Goal: Register for event/course

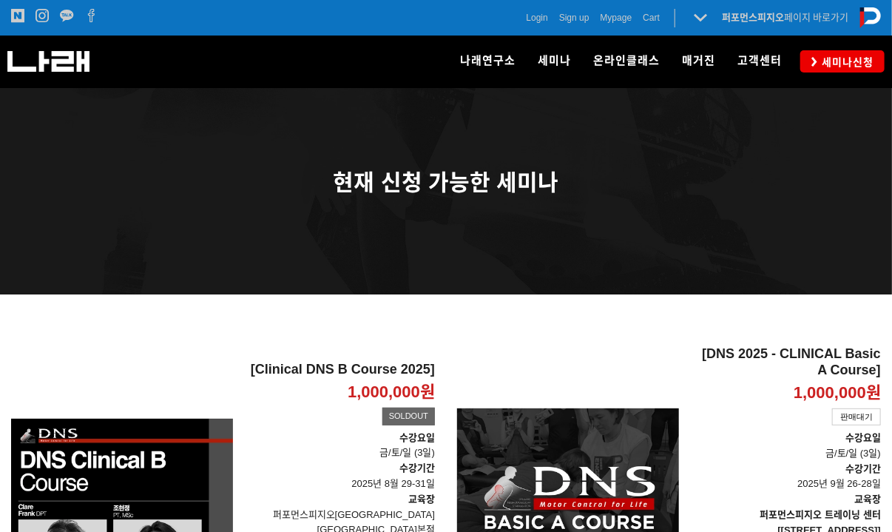
scroll to position [222, 0]
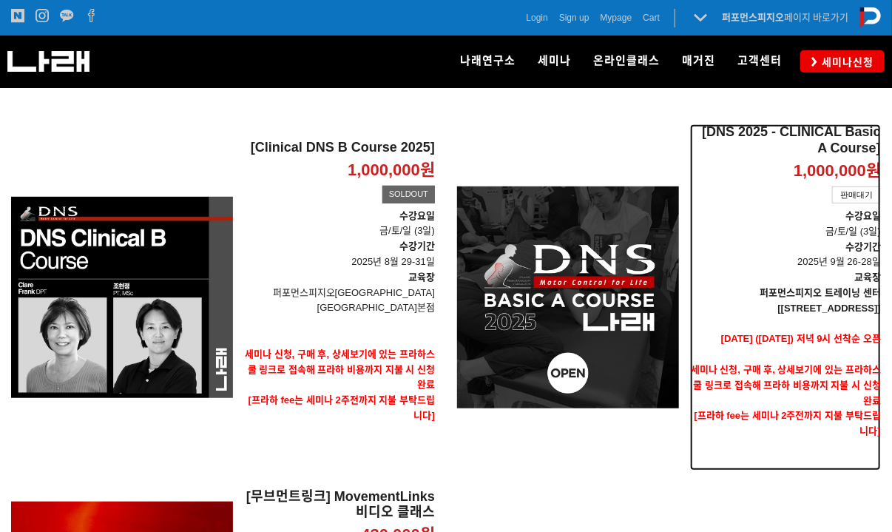
click at [851, 186] on div "판매대기" at bounding box center [856, 195] width 49 height 18
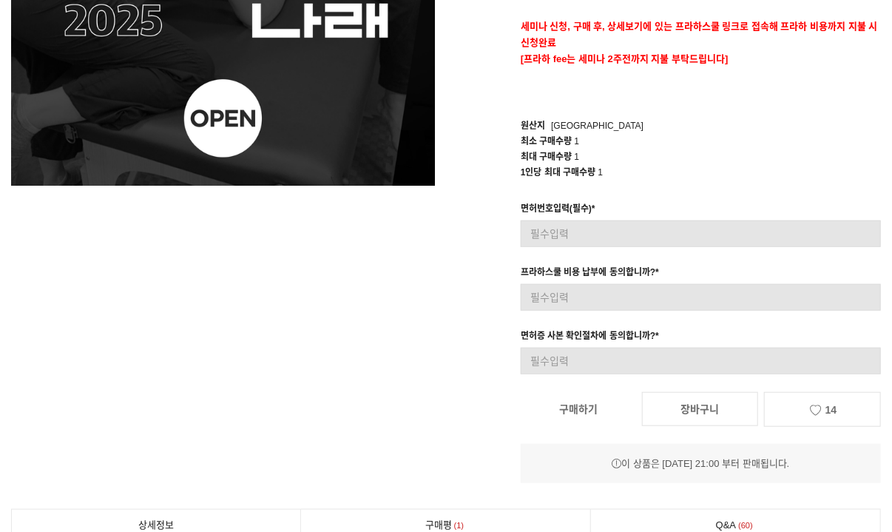
scroll to position [518, 0]
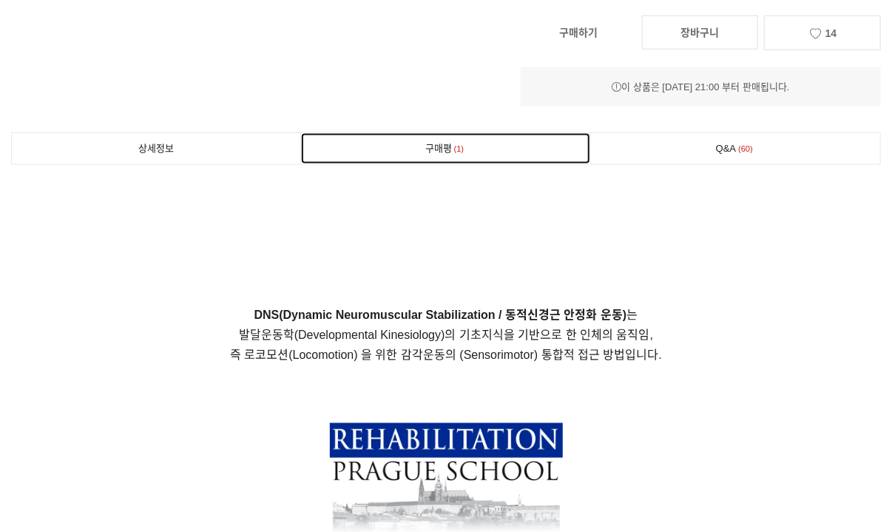
click at [435, 155] on link "구매평 1" at bounding box center [445, 148] width 289 height 31
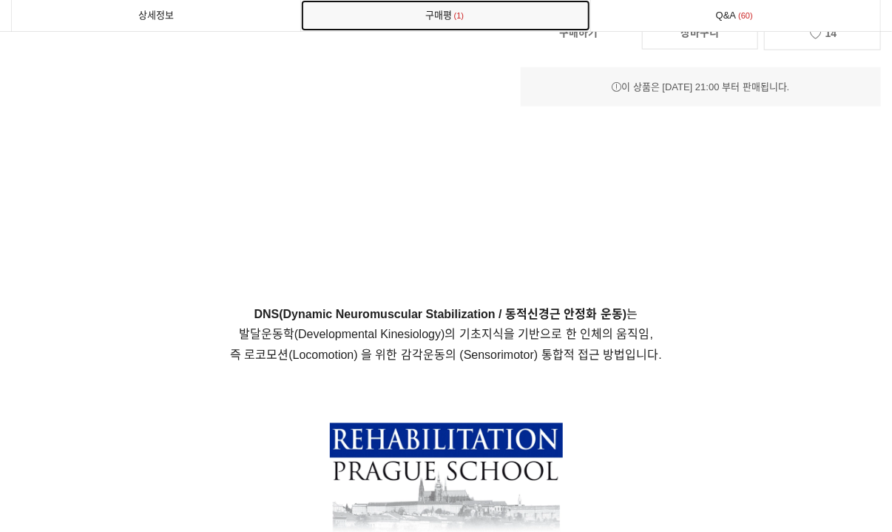
scroll to position [8125, 0]
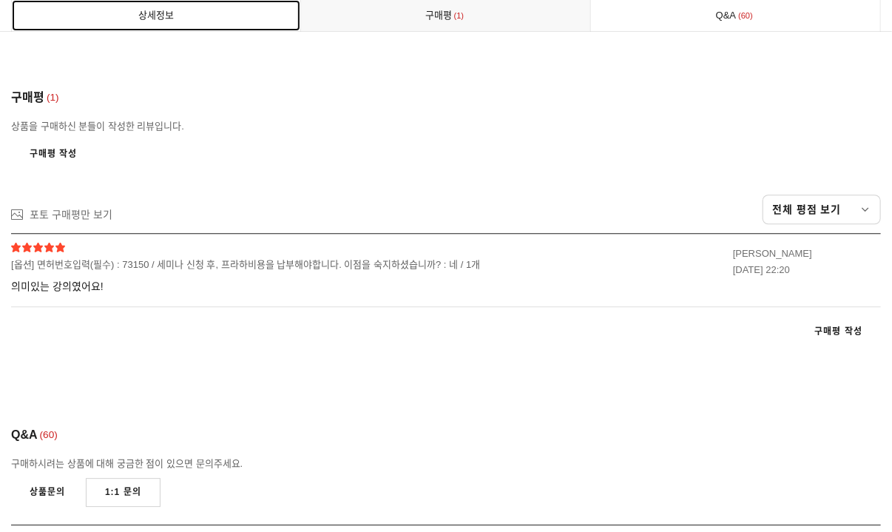
click at [132, 9] on link "상세정보" at bounding box center [156, 15] width 289 height 31
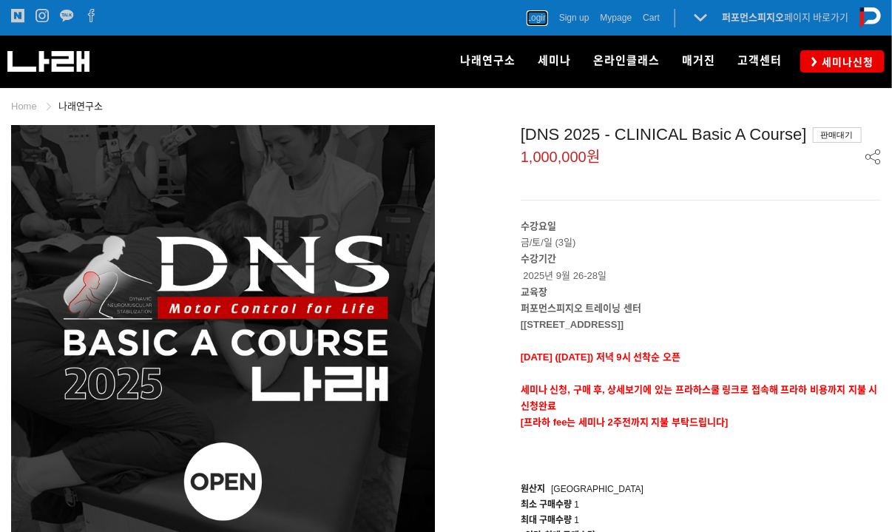
click at [532, 18] on span "Login" at bounding box center [537, 17] width 21 height 15
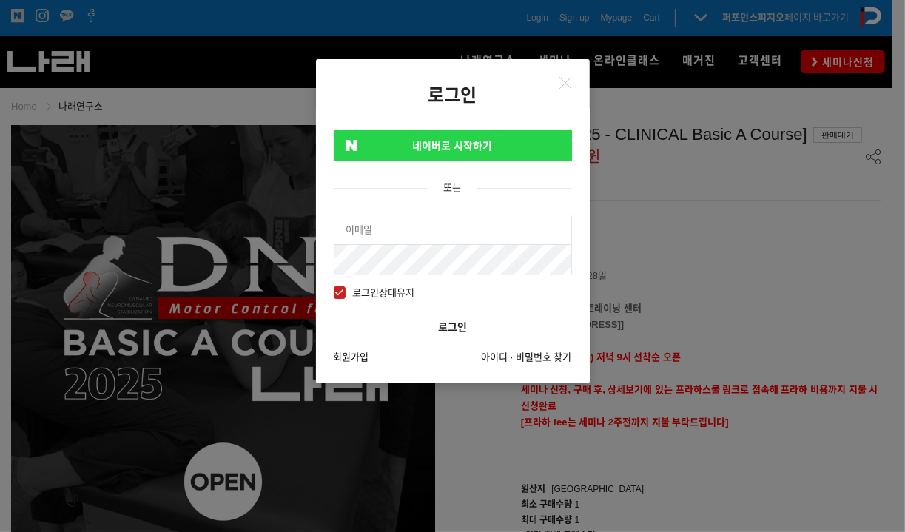
click at [477, 141] on link "네이버로 시작하기" at bounding box center [453, 145] width 238 height 31
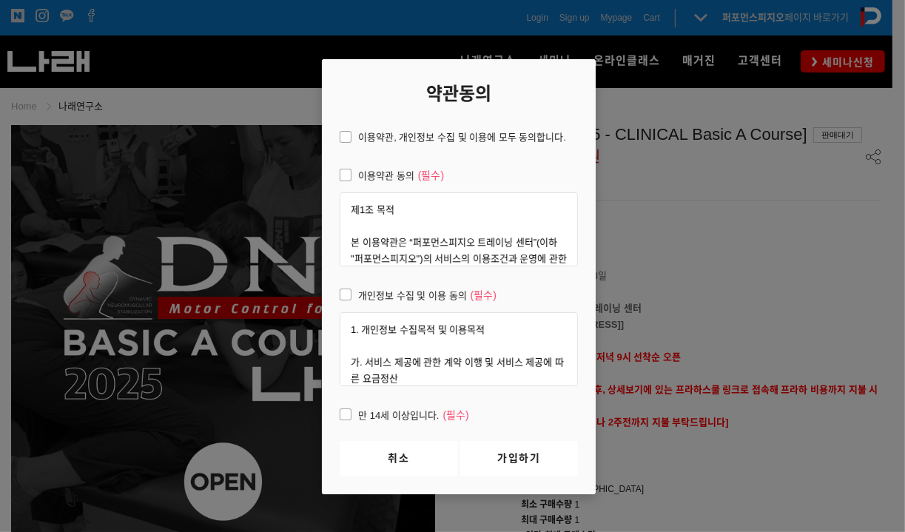
click at [397, 134] on span "이용약관, 개인정보 수집 및 이용에 모두 동의합니다." at bounding box center [453, 137] width 226 height 16
click at [334, 134] on input "이용약관, 개인정보 수집 및 이용에 모두 동의합니다." at bounding box center [330, 135] width 10 height 10
checkbox input "true"
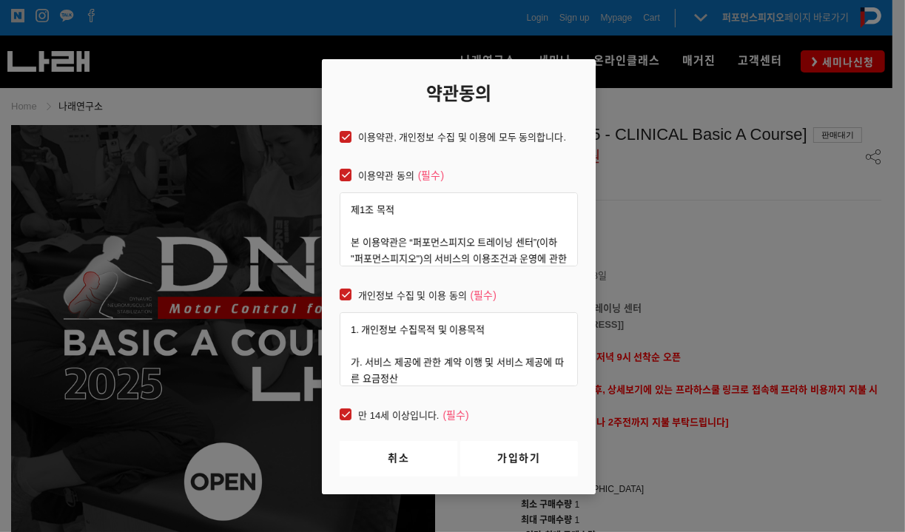
checkbox input "true"
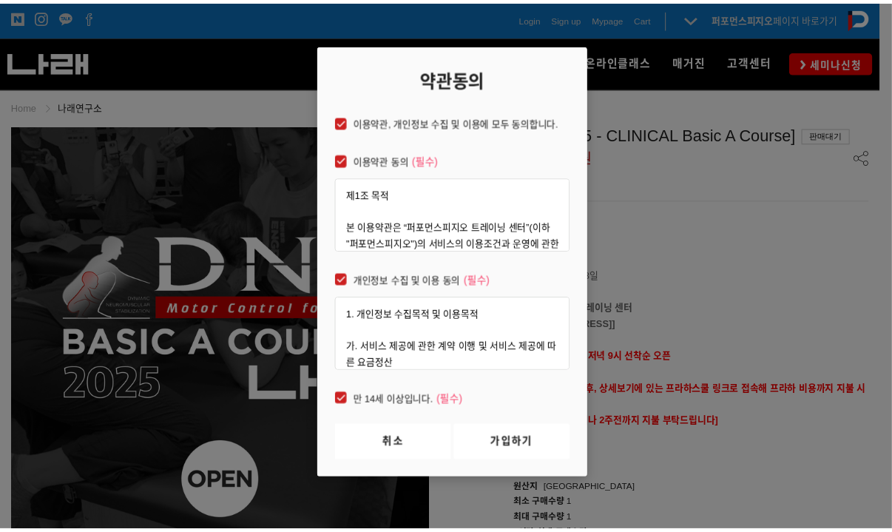
scroll to position [22, 0]
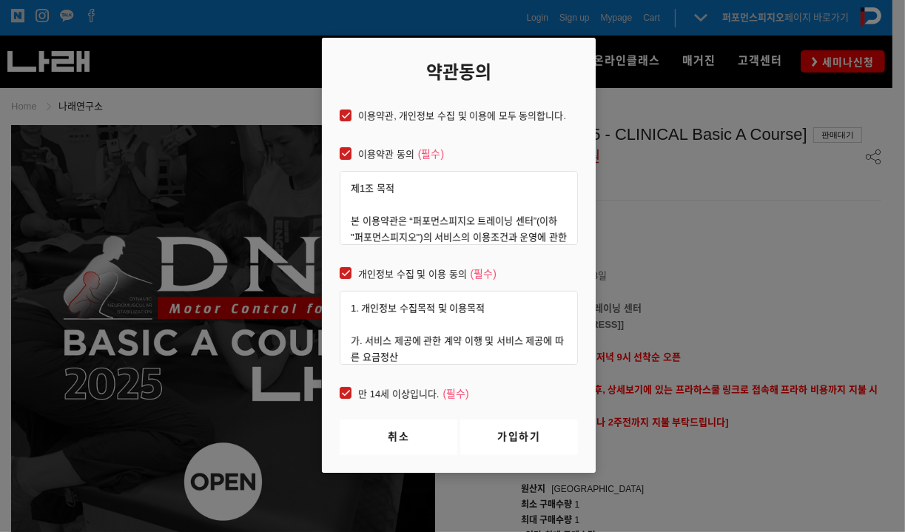
click at [503, 441] on link "가입하기" at bounding box center [519, 438] width 118 height 36
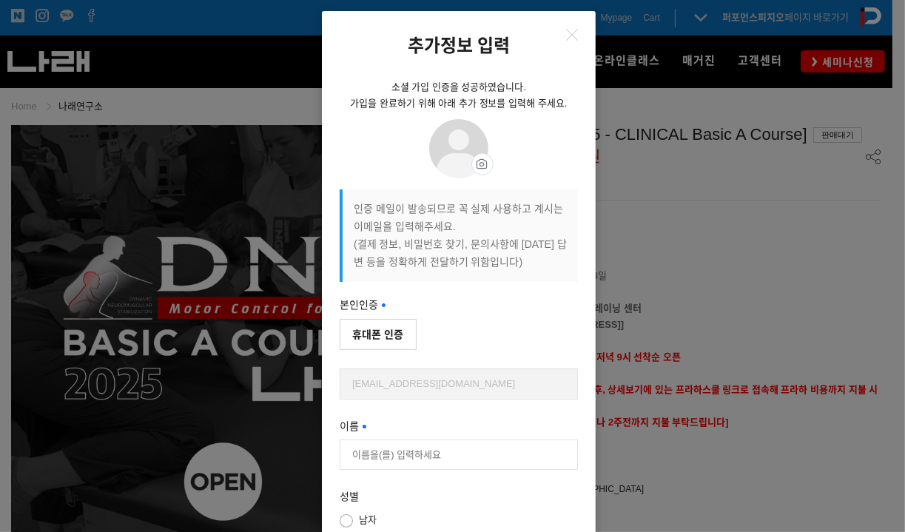
scroll to position [74, 0]
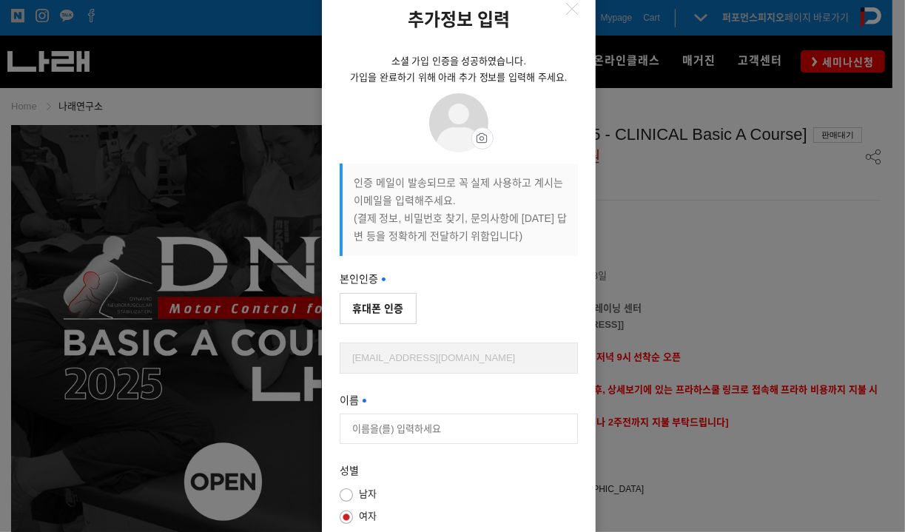
drag, startPoint x: 387, startPoint y: 418, endPoint x: 574, endPoint y: 73, distance: 392.4
click at [387, 418] on div at bounding box center [459, 539] width 238 height 392
click at [367, 312] on button "휴대폰 인증" at bounding box center [378, 308] width 77 height 31
type input "이슬희"
type input "01056978456"
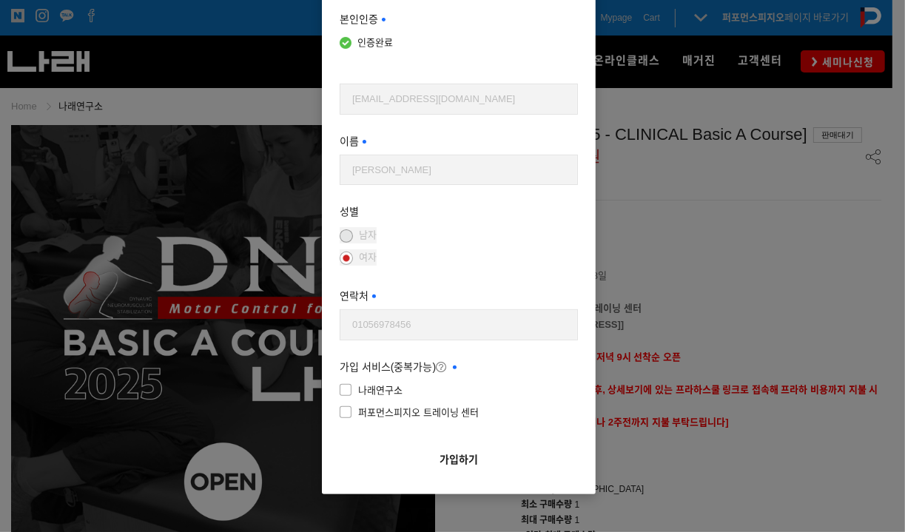
scroll to position [354, 0]
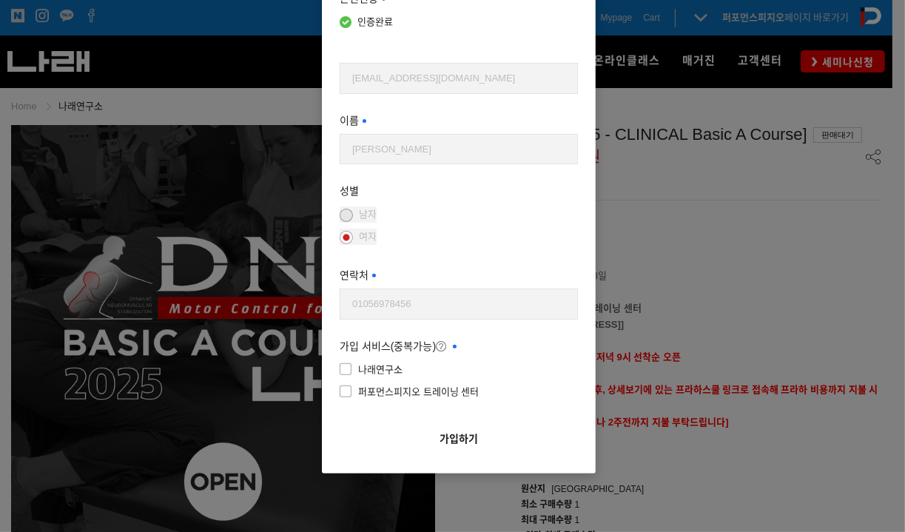
click at [341, 371] on span "나래연구소" at bounding box center [371, 370] width 63 height 16
click at [341, 371] on input"] "나래연구소" at bounding box center [444, 368] width 238 height 10
checkbox input"] "true"
drag, startPoint x: 338, startPoint y: 384, endPoint x: 338, endPoint y: 394, distance: 9.6
click at [340, 384] on span "퍼포먼스피지오 트레이닝 센터" at bounding box center [409, 392] width 139 height 16
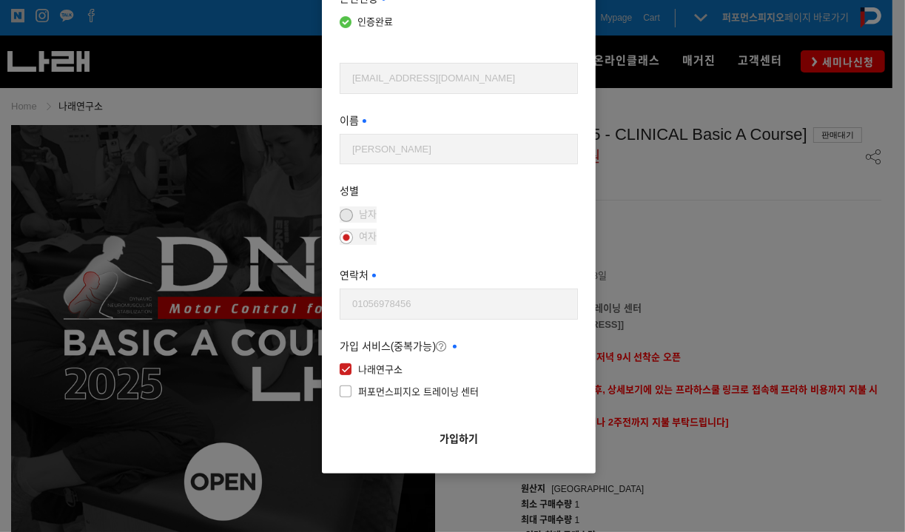
click at [338, 385] on input"] "퍼포먼스피지오 트레이닝 센터" at bounding box center [444, 390] width 238 height 10
checkbox input"] "true"
click at [477, 448] on button "가입하기" at bounding box center [459, 439] width 238 height 33
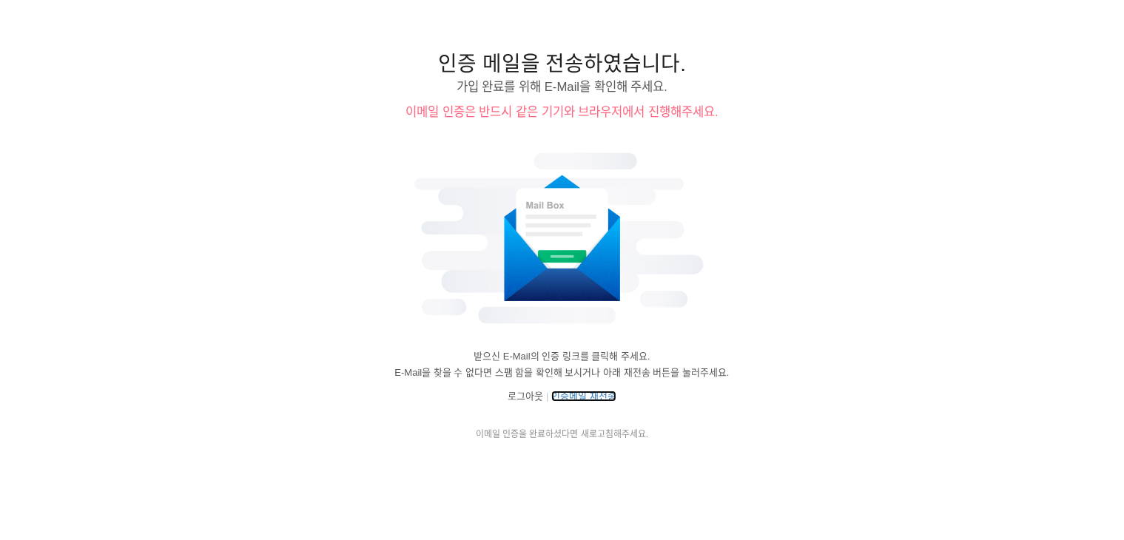
click at [601, 396] on link "인증메일 재전송" at bounding box center [583, 396] width 65 height 11
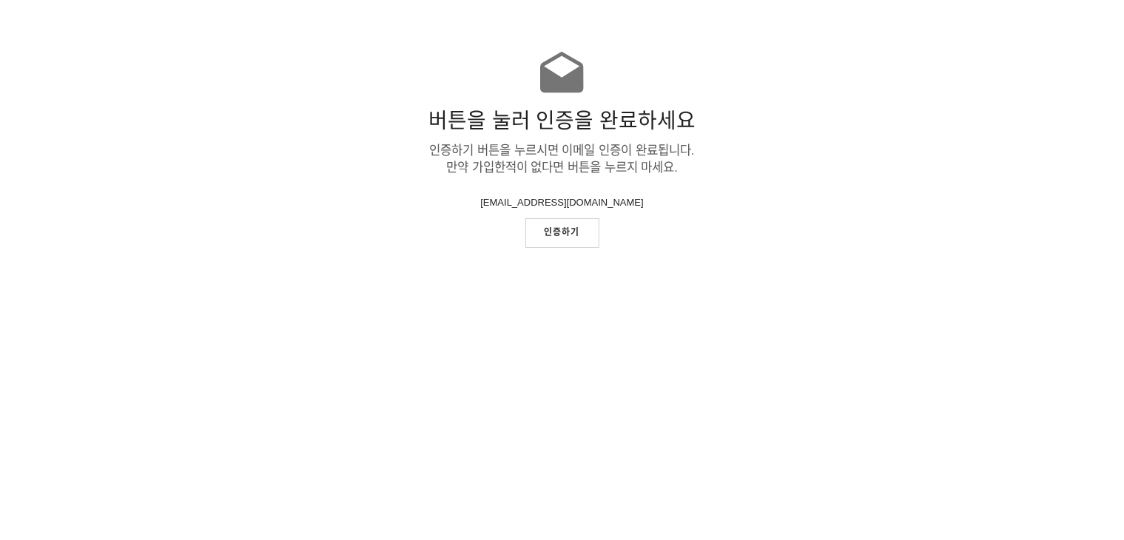
drag, startPoint x: 0, startPoint y: 0, endPoint x: 587, endPoint y: 235, distance: 631.9
click at [587, 235] on link "인증하기" at bounding box center [562, 232] width 74 height 29
click at [557, 223] on link "인증하기" at bounding box center [562, 232] width 74 height 29
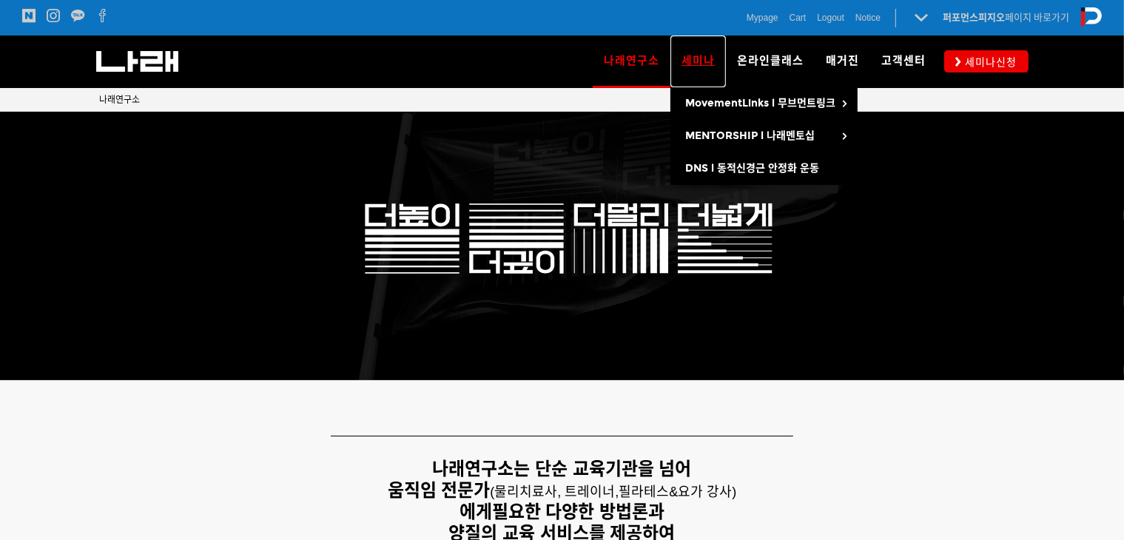
click at [720, 61] on link "세미나" at bounding box center [697, 62] width 55 height 52
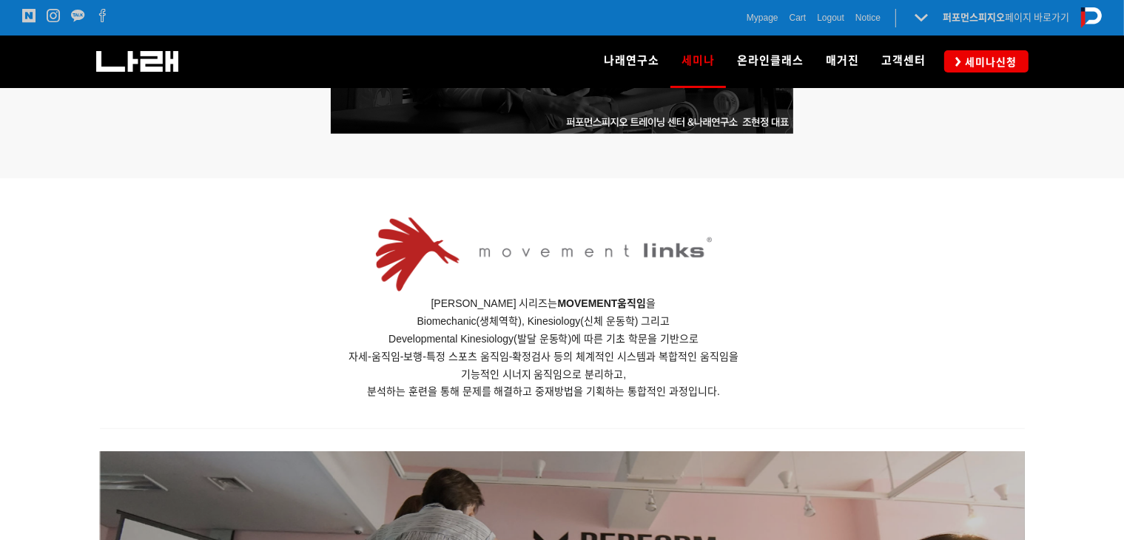
scroll to position [888, 0]
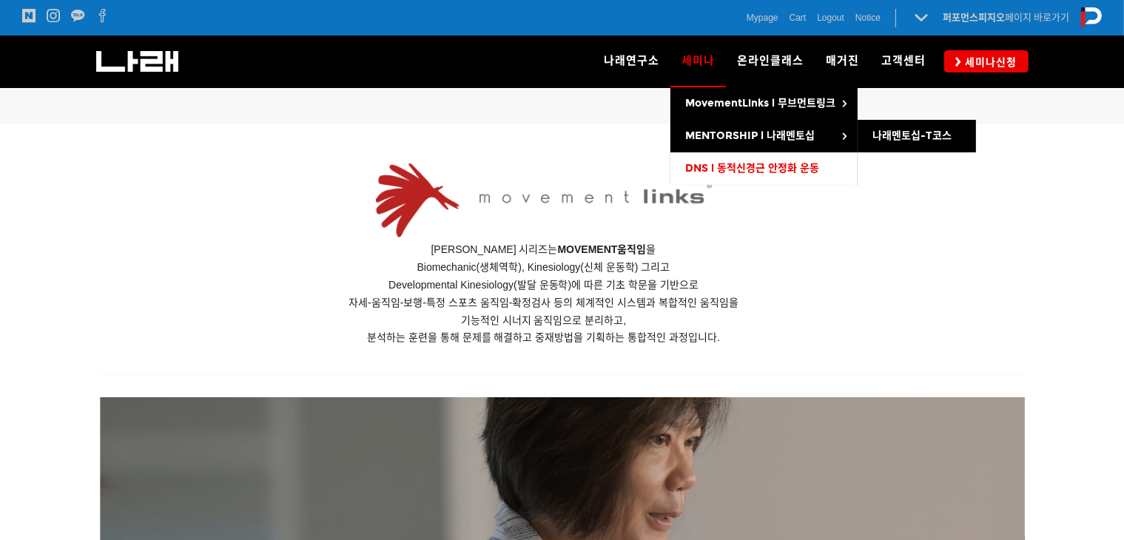
click at [718, 166] on span "DNS l 동적신경근 안정화 운동" at bounding box center [752, 168] width 134 height 13
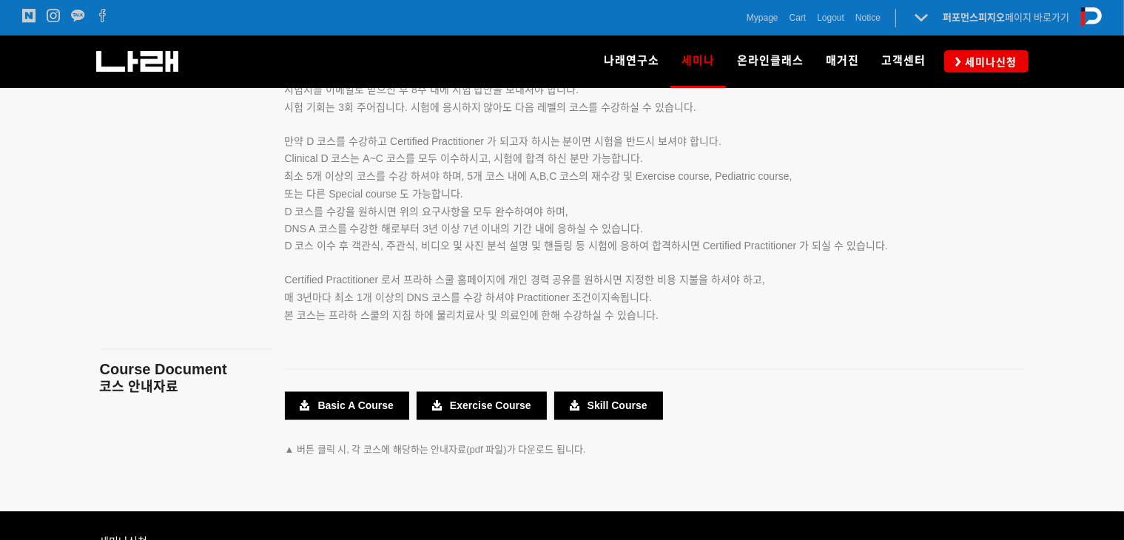
scroll to position [2807, 0]
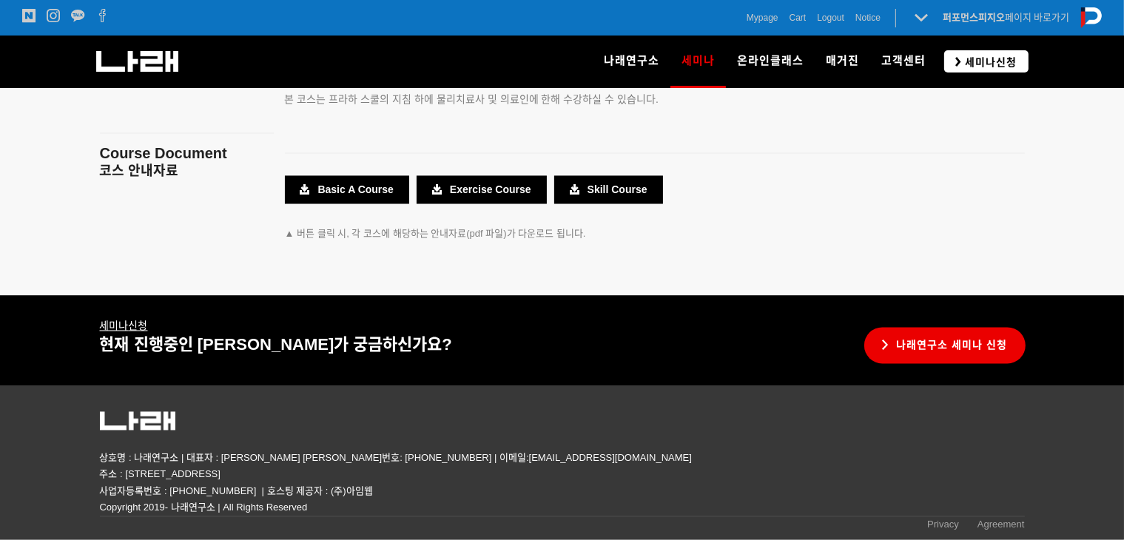
click at [969, 61] on span "세미나신청" at bounding box center [989, 62] width 56 height 15
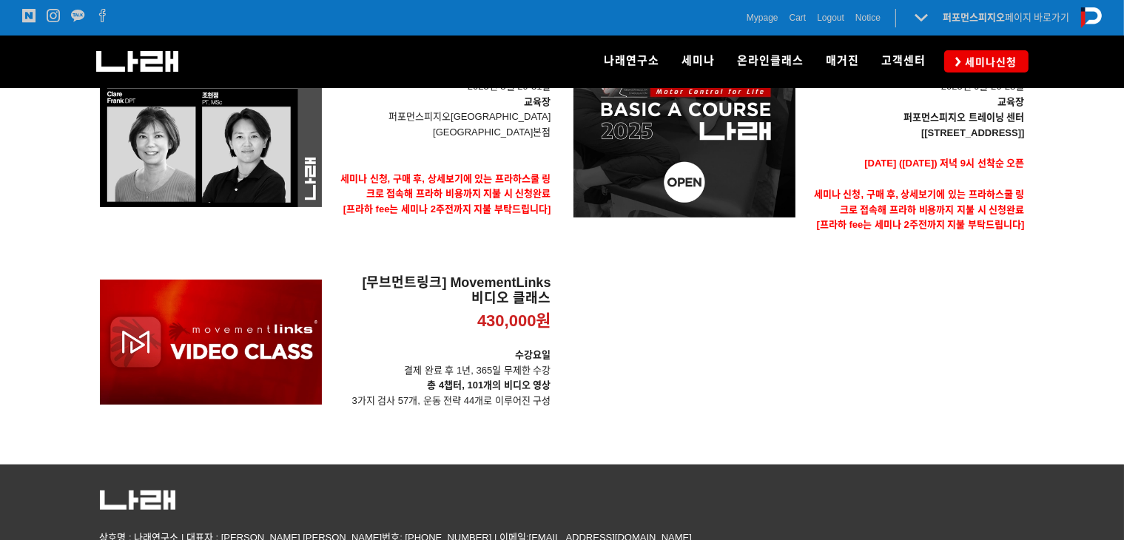
scroll to position [468, 0]
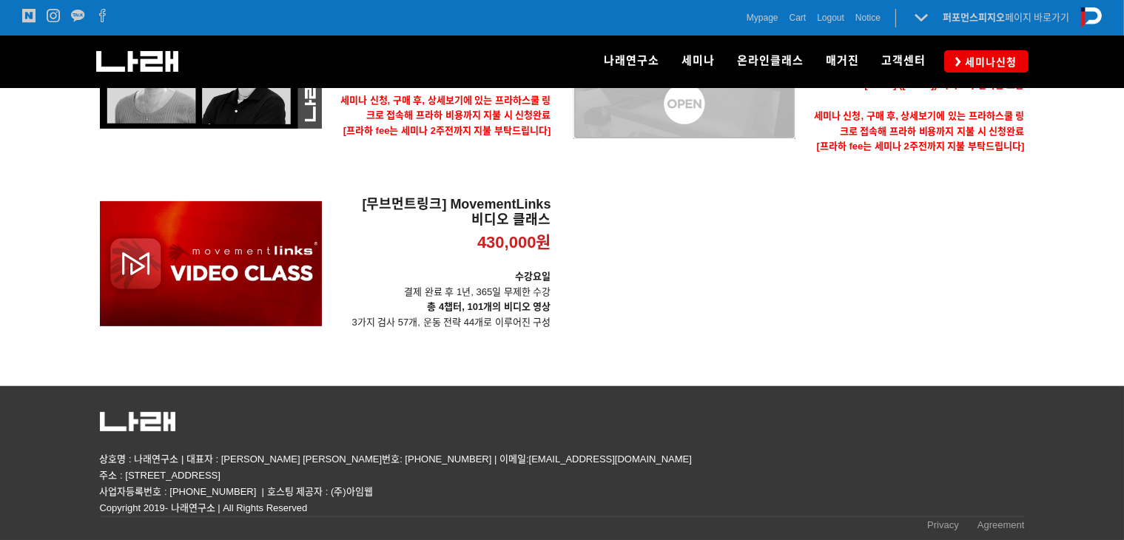
click at [696, 129] on div "[DNS 2025 - CLINICAL Basic A Course] 1,000,000원 TIME SALE 판매대기" at bounding box center [684, 28] width 222 height 315
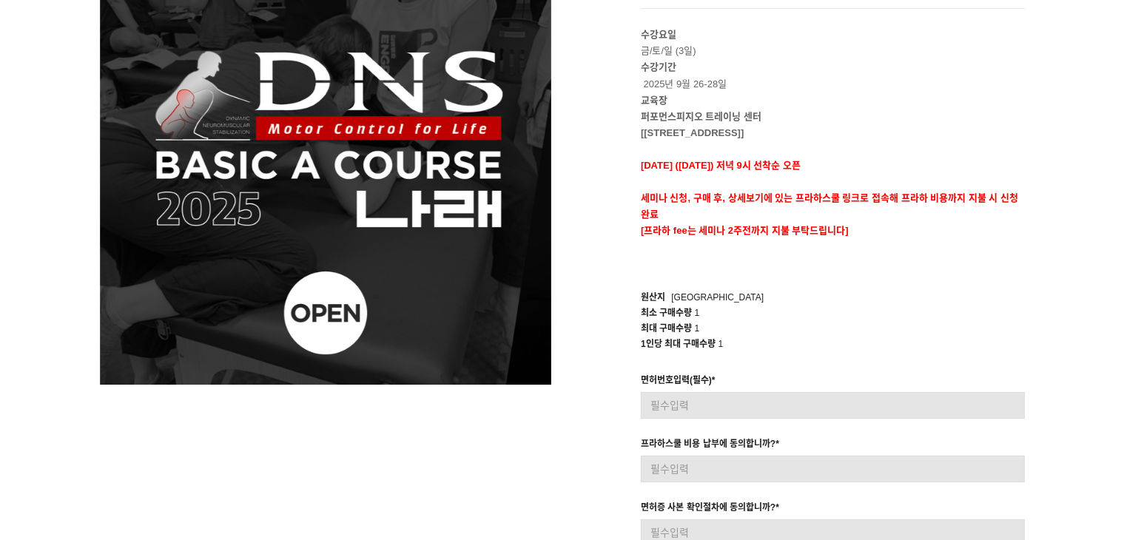
scroll to position [188, 0]
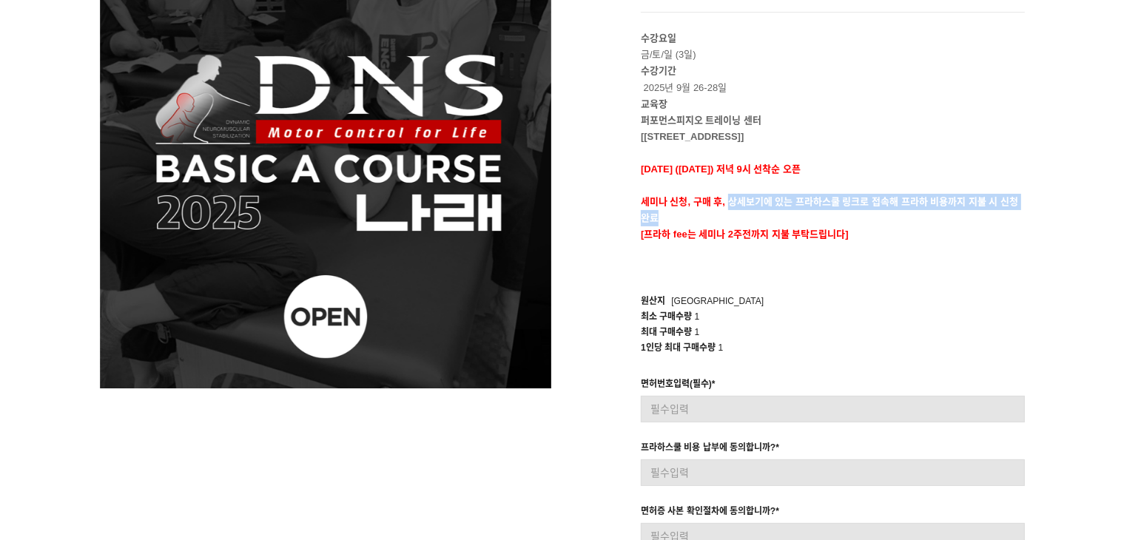
drag, startPoint x: 728, startPoint y: 203, endPoint x: 823, endPoint y: 215, distance: 95.4
click at [823, 215] on p "세미나 신청, 구매 후, 상세보기에 있는 프라하스쿨 링크로 접속해 프라하 비용까지 지불 시 신청완료" at bounding box center [833, 210] width 384 height 33
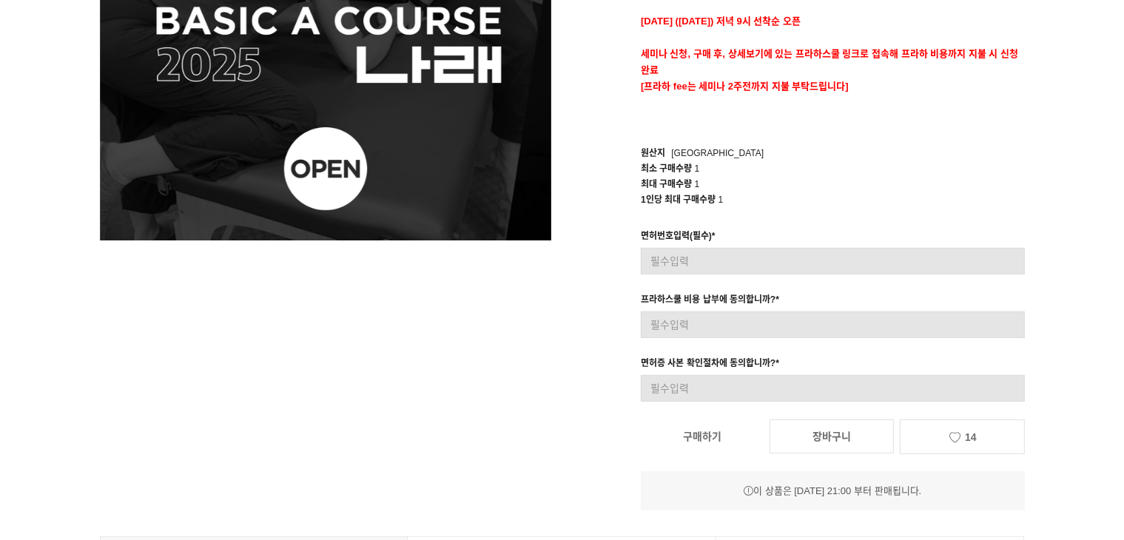
scroll to position [706, 0]
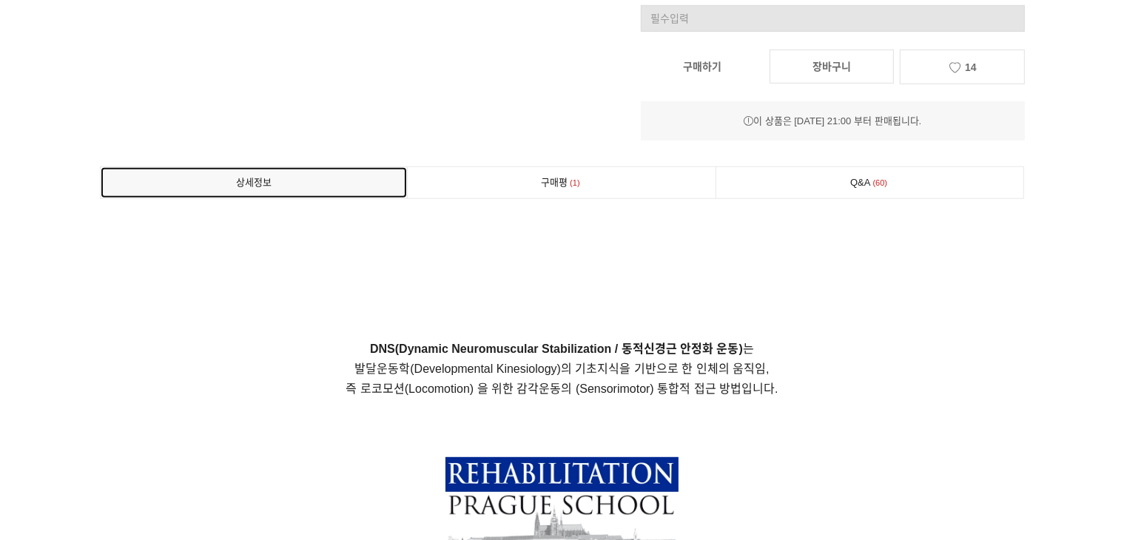
click at [329, 181] on link "상세정보" at bounding box center [254, 182] width 307 height 31
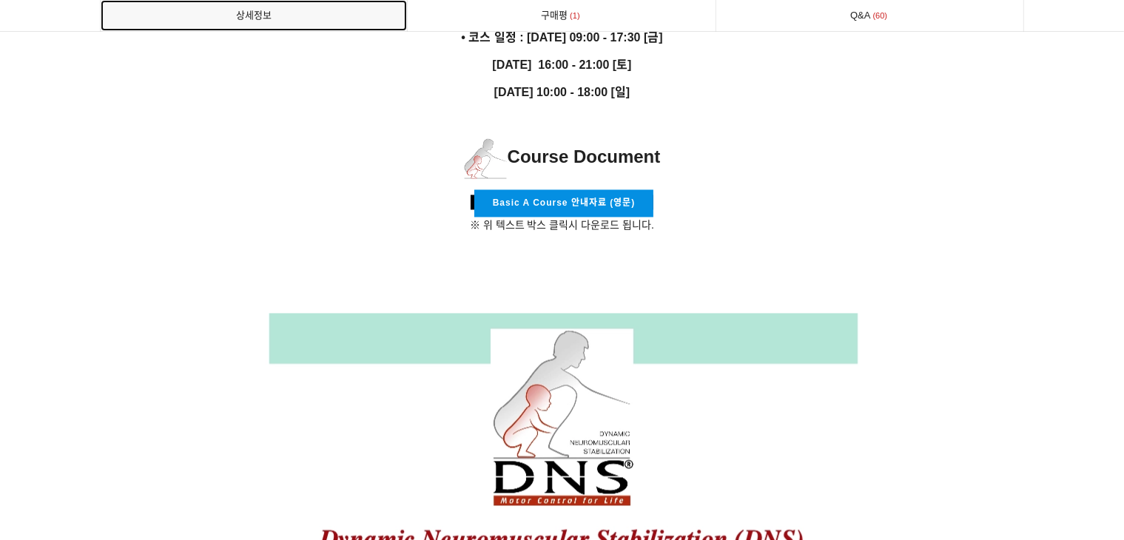
scroll to position [2840, 0]
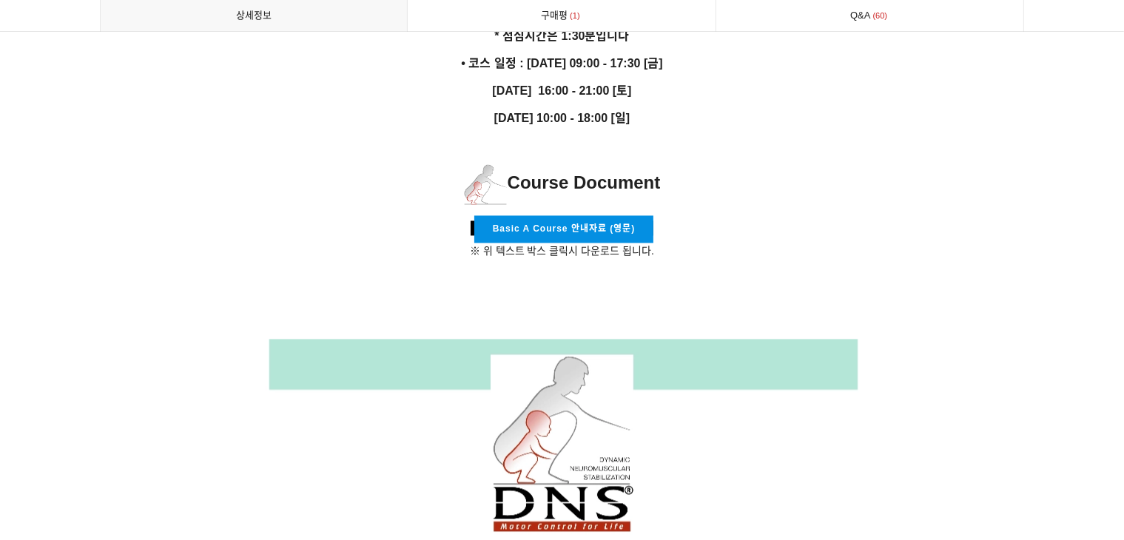
click at [545, 223] on link "Basic A Course 안내자료 (영문)" at bounding box center [563, 228] width 179 height 27
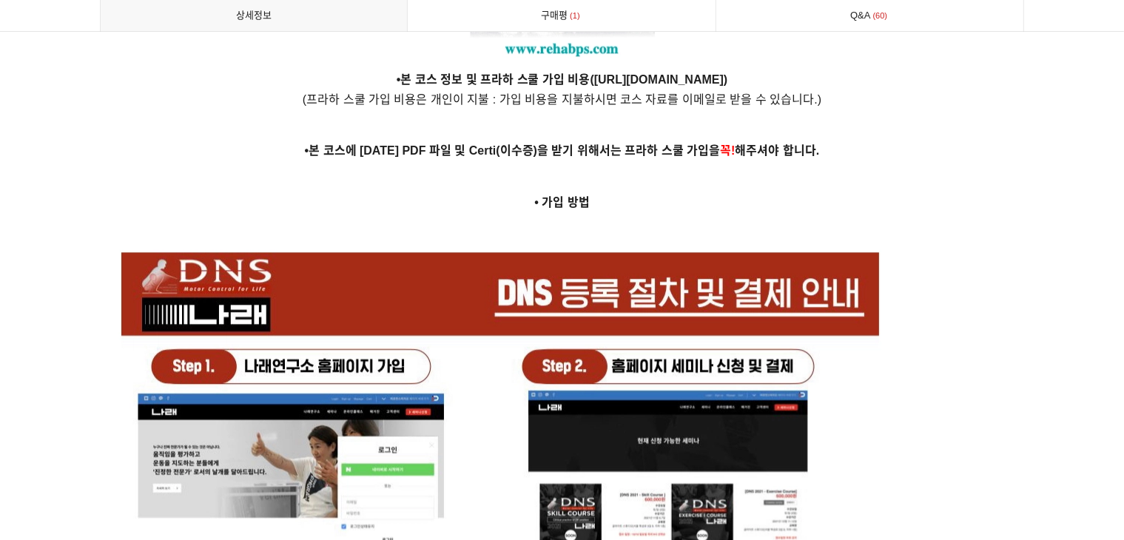
scroll to position [3802, 0]
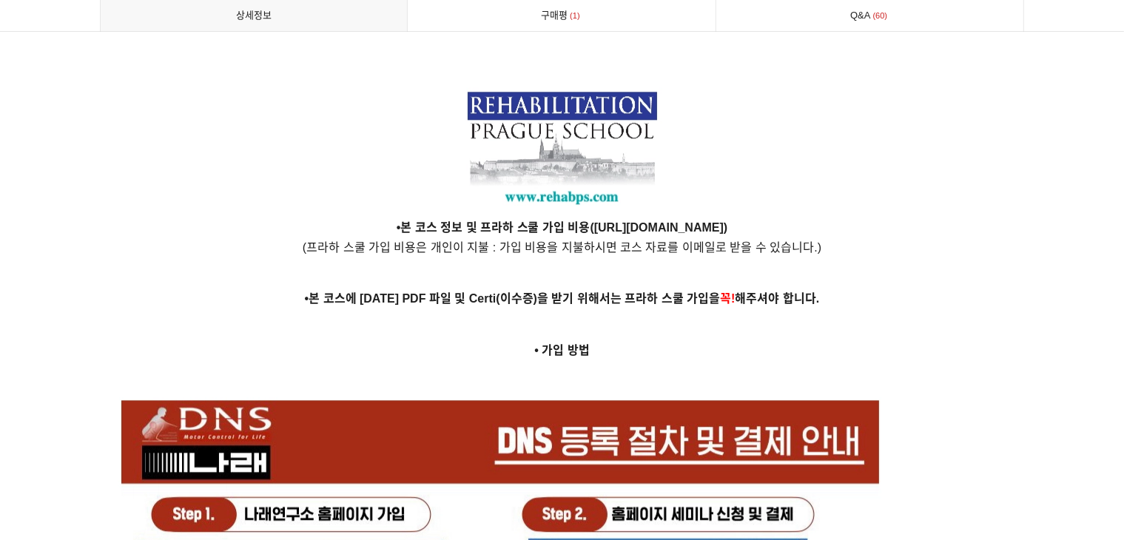
click at [594, 221] on strong "https://www.rehabps.cz/rehab/course.php?c_id=3218" at bounding box center [658, 227] width 129 height 13
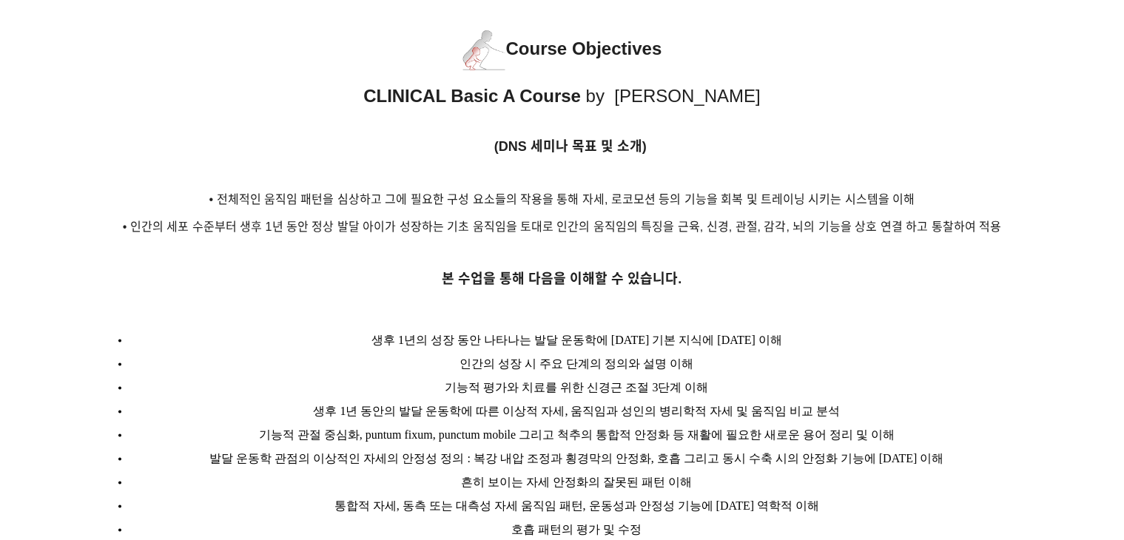
scroll to position [0, 0]
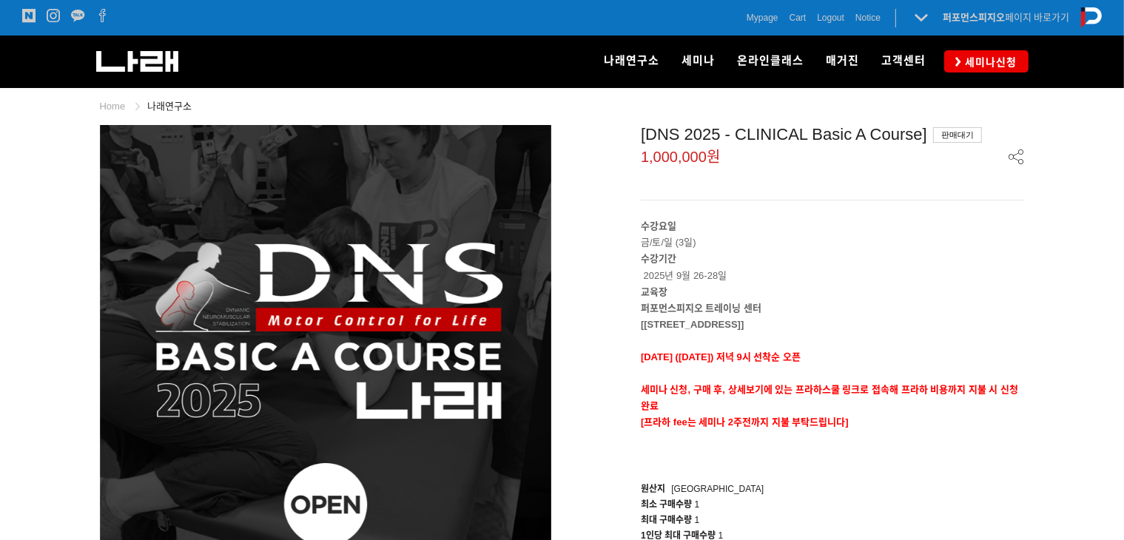
click at [941, 60] on div "세미나신청" at bounding box center [983, 60] width 92 height 21
click at [960, 60] on icon at bounding box center [958, 62] width 6 height 10
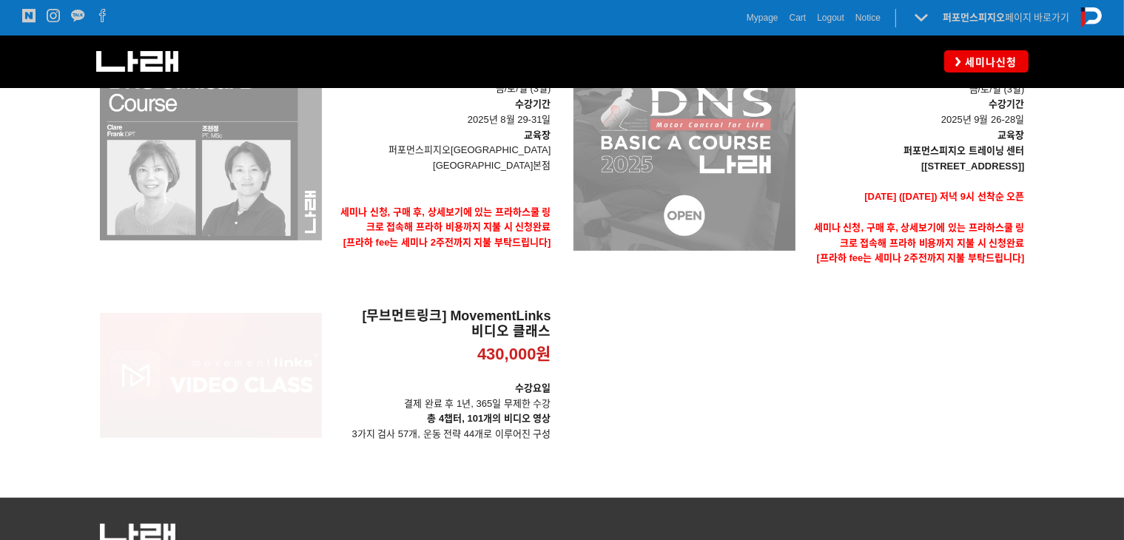
scroll to position [370, 0]
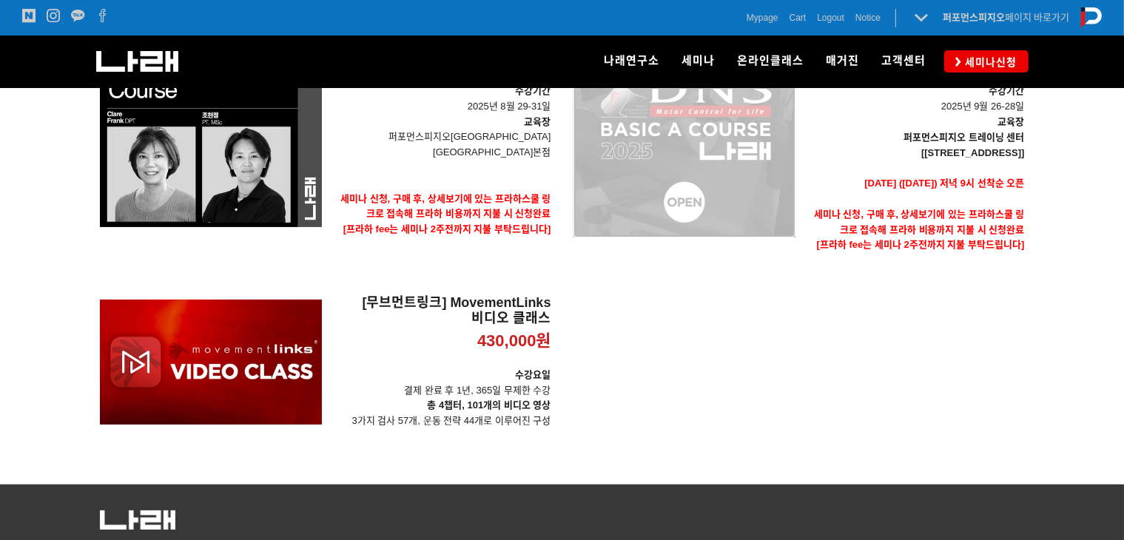
click at [753, 172] on div "[DNS 2025 - CLINICAL Basic A Course] 1,000,000원 TIME SALE 판매대기" at bounding box center [684, 126] width 222 height 315
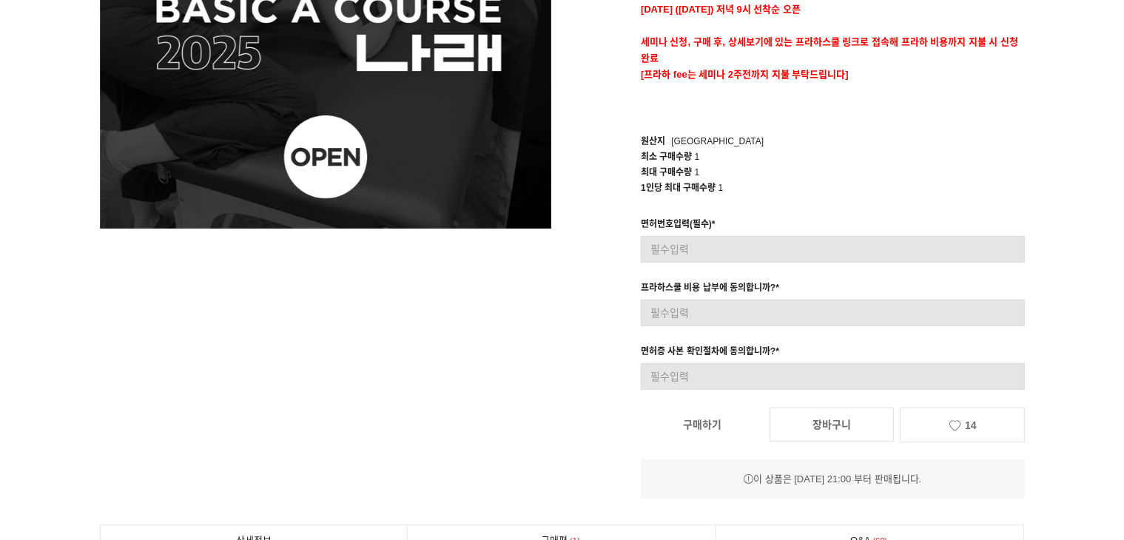
scroll to position [370, 0]
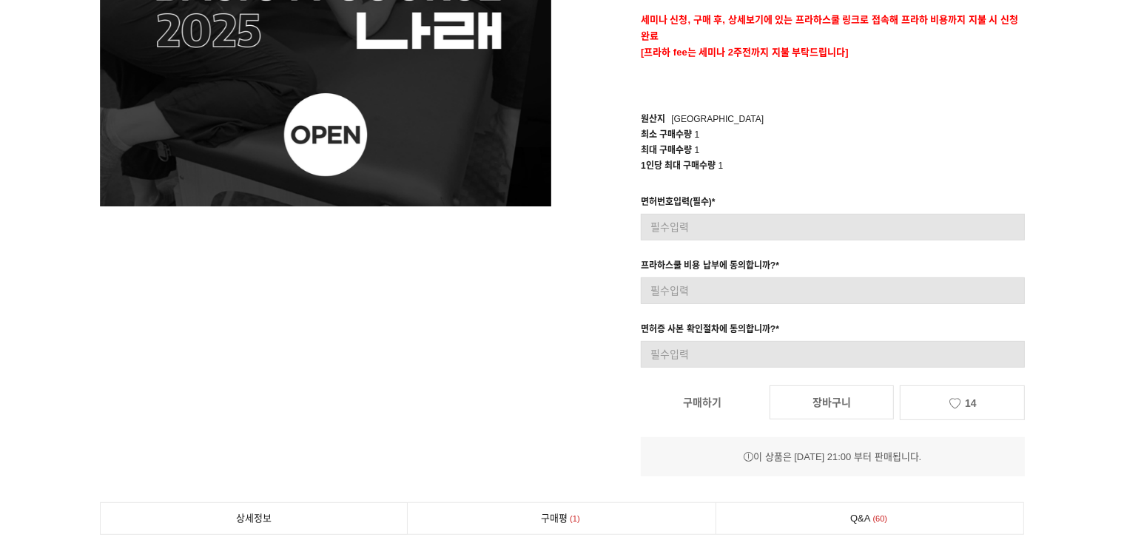
click at [704, 428] on div "[DNS 2025 - CLINICAL Basic A Course] 판매대기 1,000,000원 수강요일 금/토/일 (3일) 수강기간 2025년…" at bounding box center [798, 115] width 451 height 721
click at [716, 413] on link "구매하기" at bounding box center [702, 402] width 123 height 33
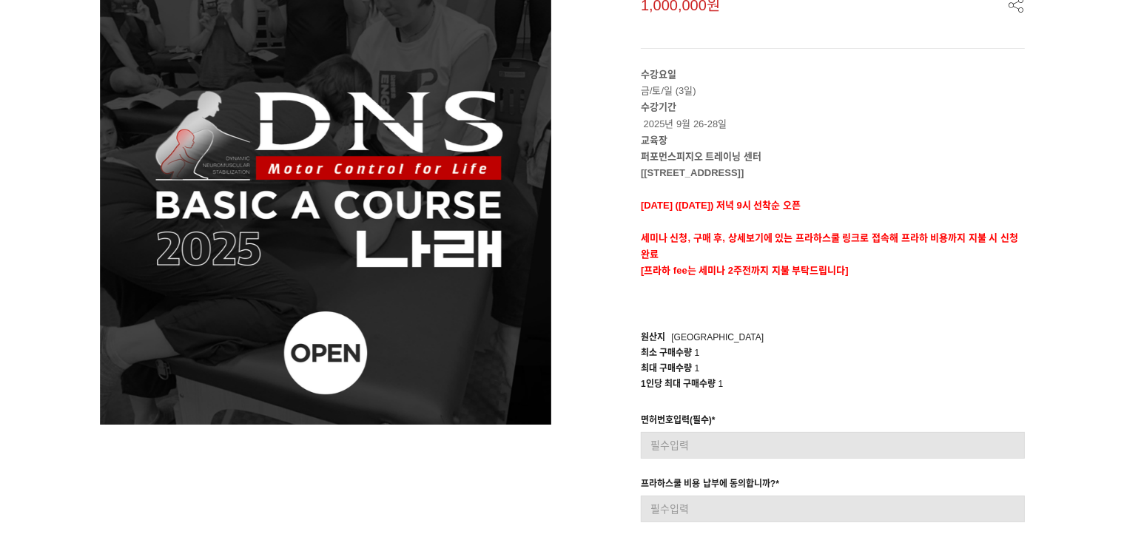
scroll to position [0, 0]
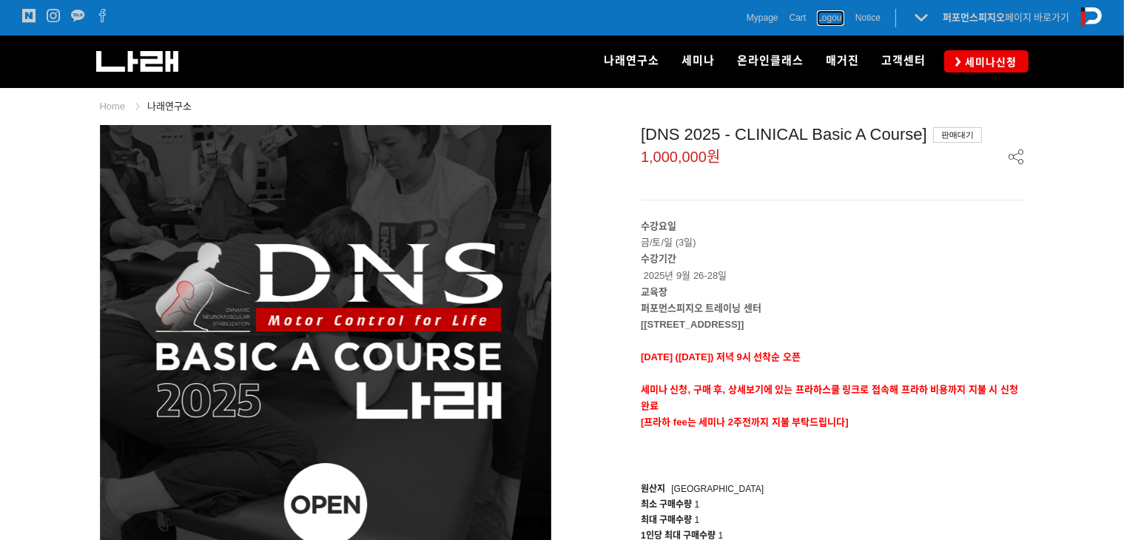
click at [831, 23] on span "Logout" at bounding box center [830, 17] width 27 height 15
